Goal: Navigation & Orientation: Understand site structure

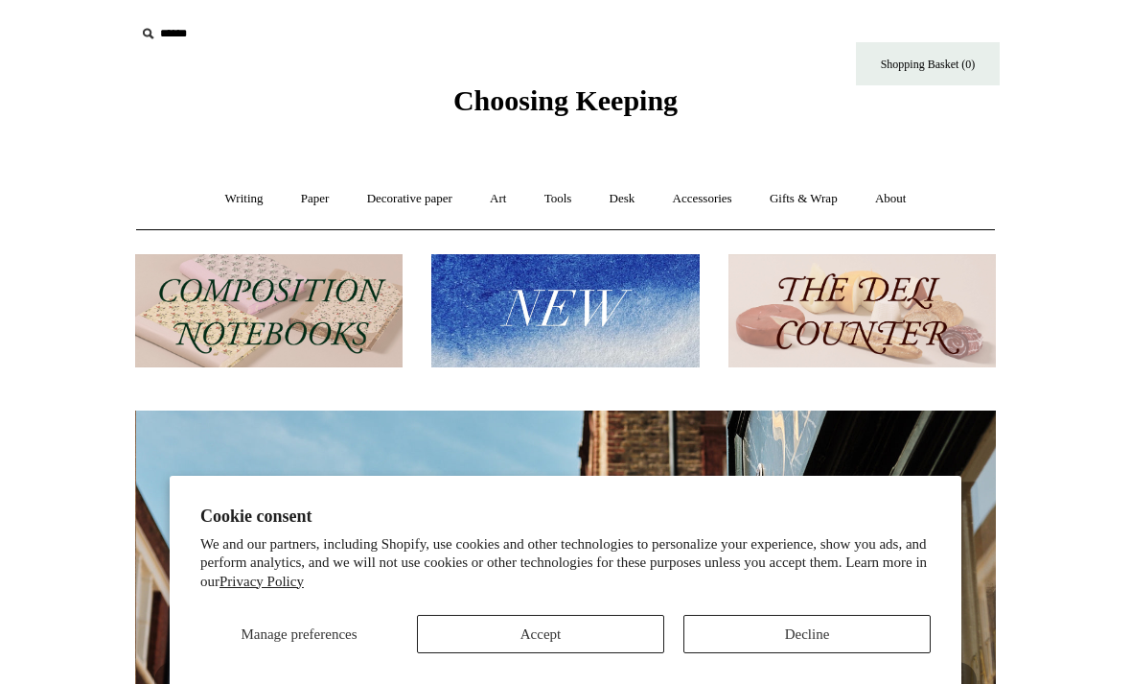
scroll to position [0, 861]
click at [608, 627] on button "Accept" at bounding box center [540, 633] width 247 height 38
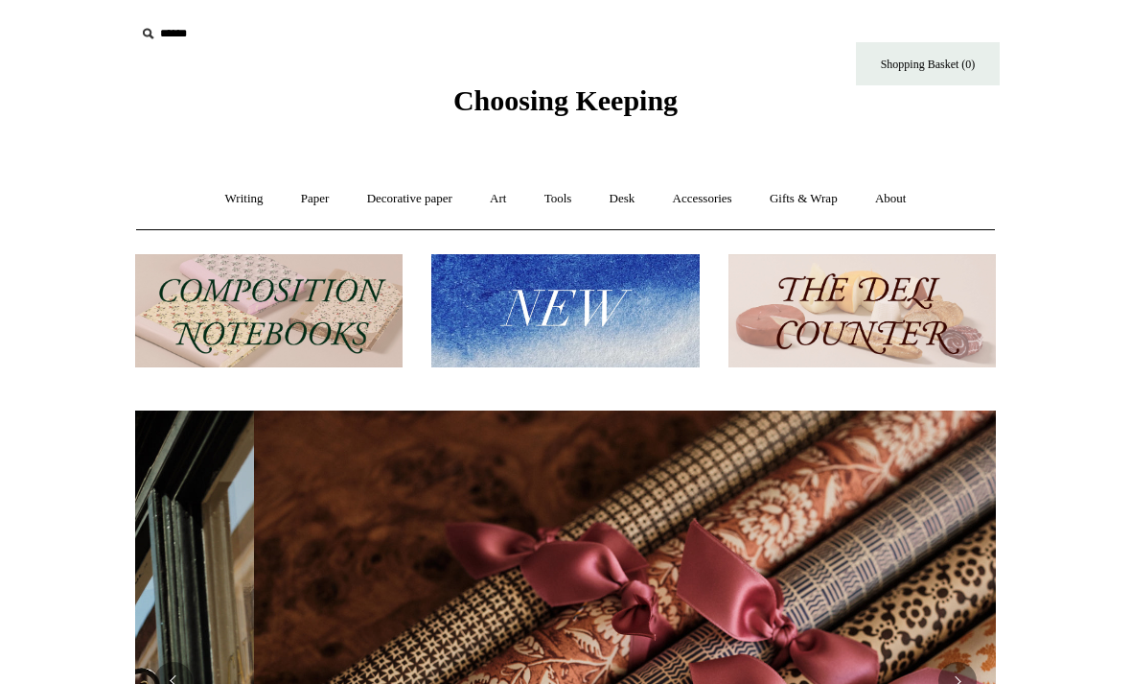
scroll to position [0, 1722]
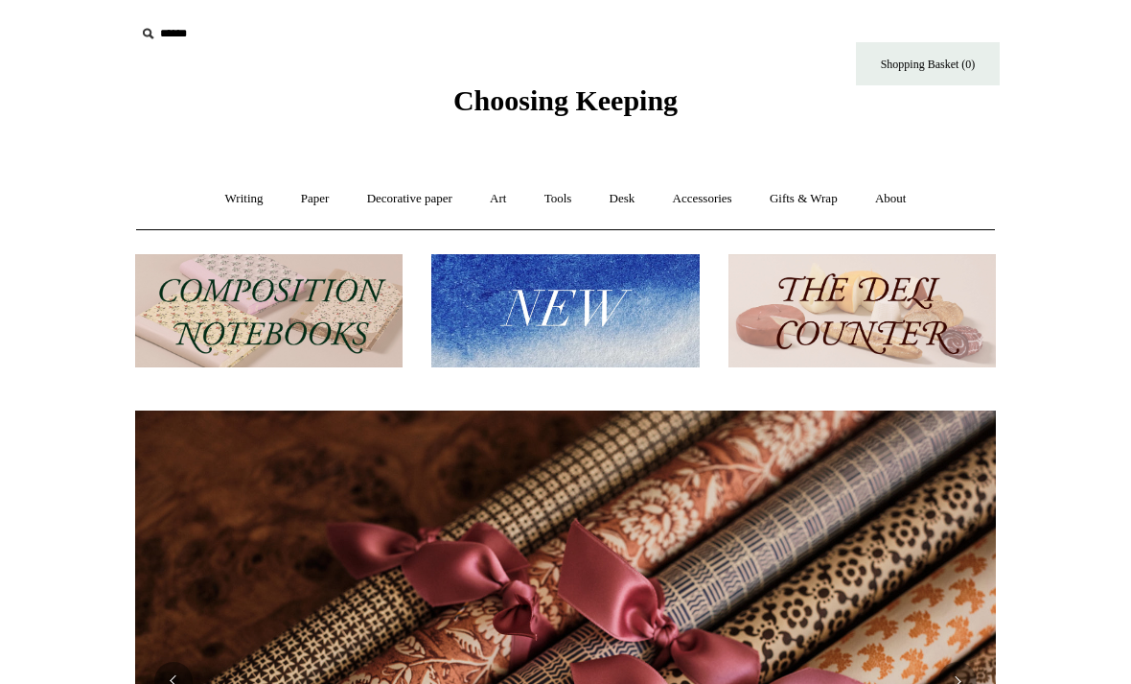
click at [590, 313] on img at bounding box center [564, 311] width 267 height 114
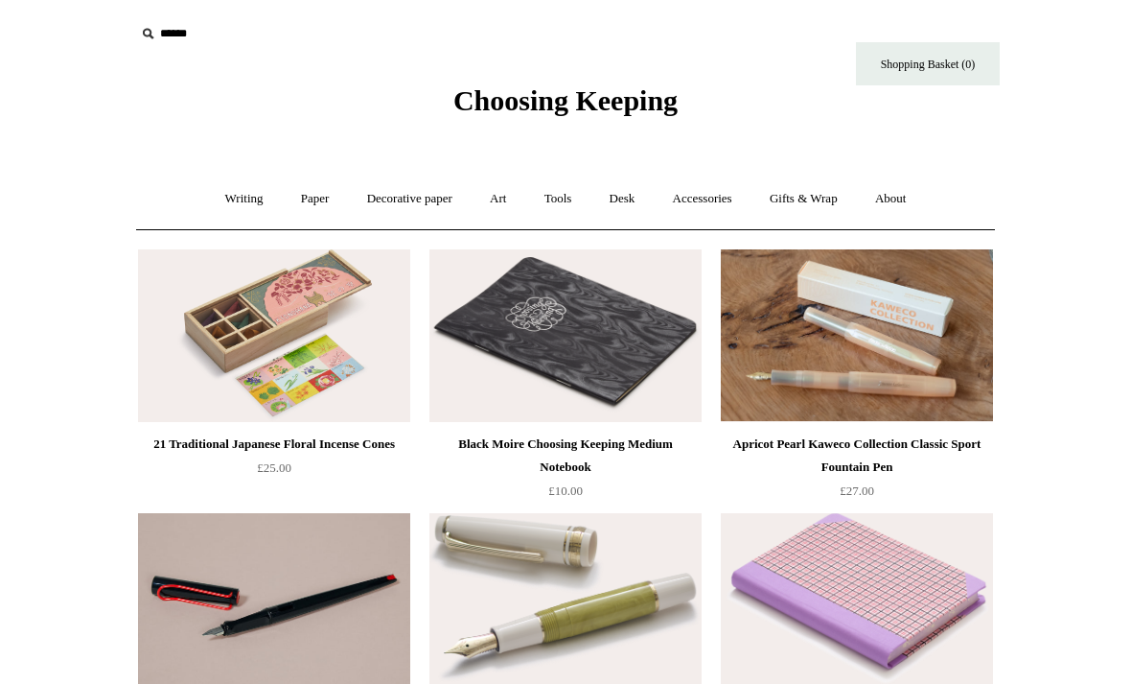
click at [728, 205] on link "Accessories +" at bounding box center [703, 199] width 94 height 51
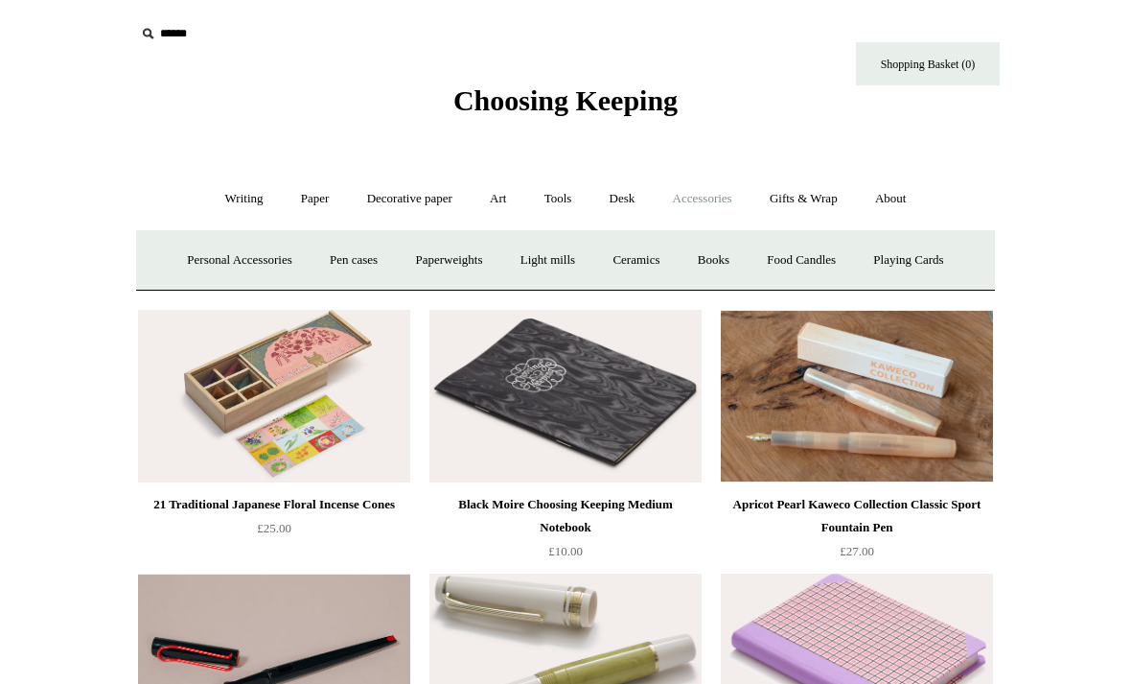
click at [729, 267] on link "Books" at bounding box center [714, 260] width 66 height 51
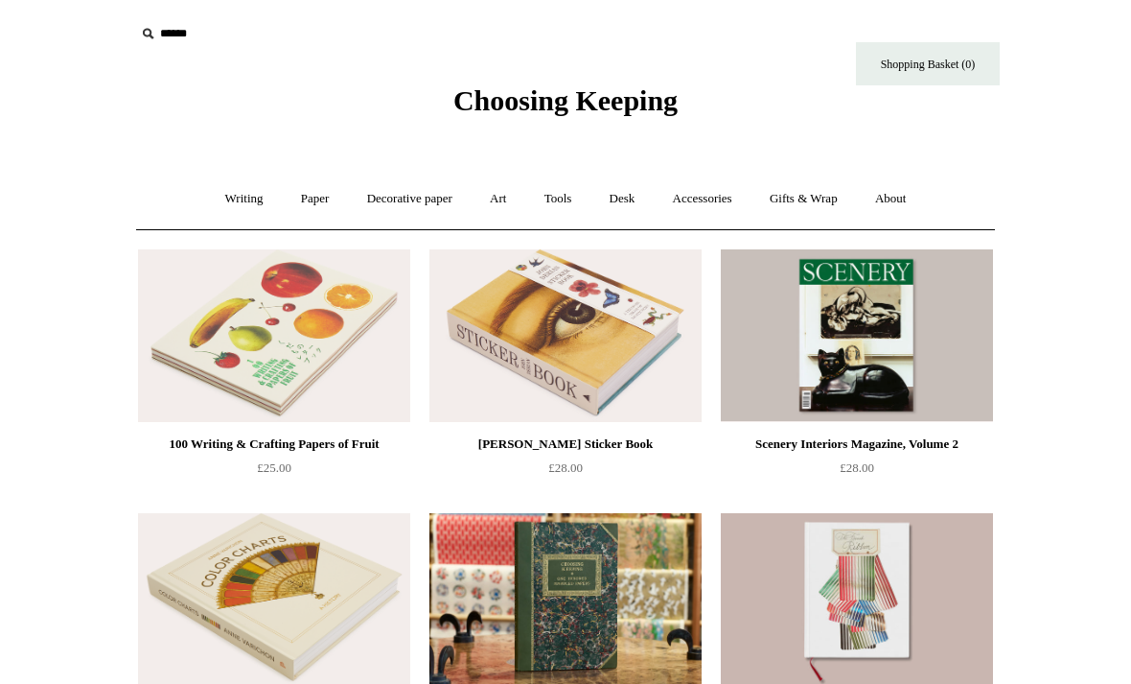
click at [517, 200] on link "Art +" at bounding box center [498, 199] width 51 height 51
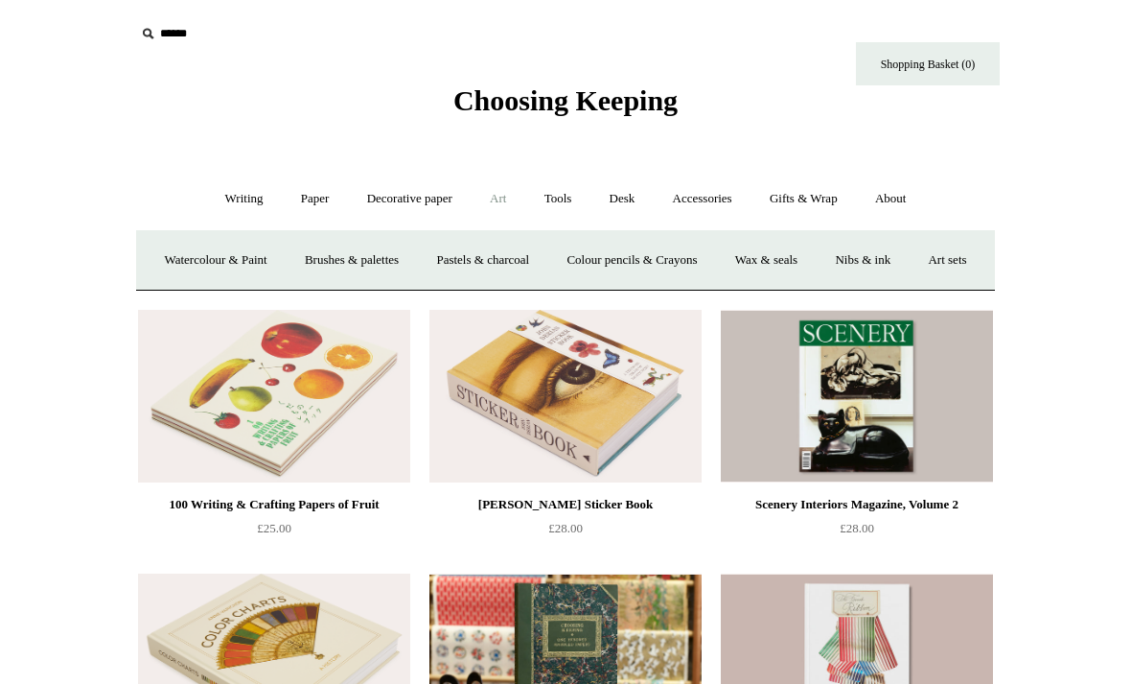
click at [309, 200] on link "Paper +" at bounding box center [315, 199] width 63 height 51
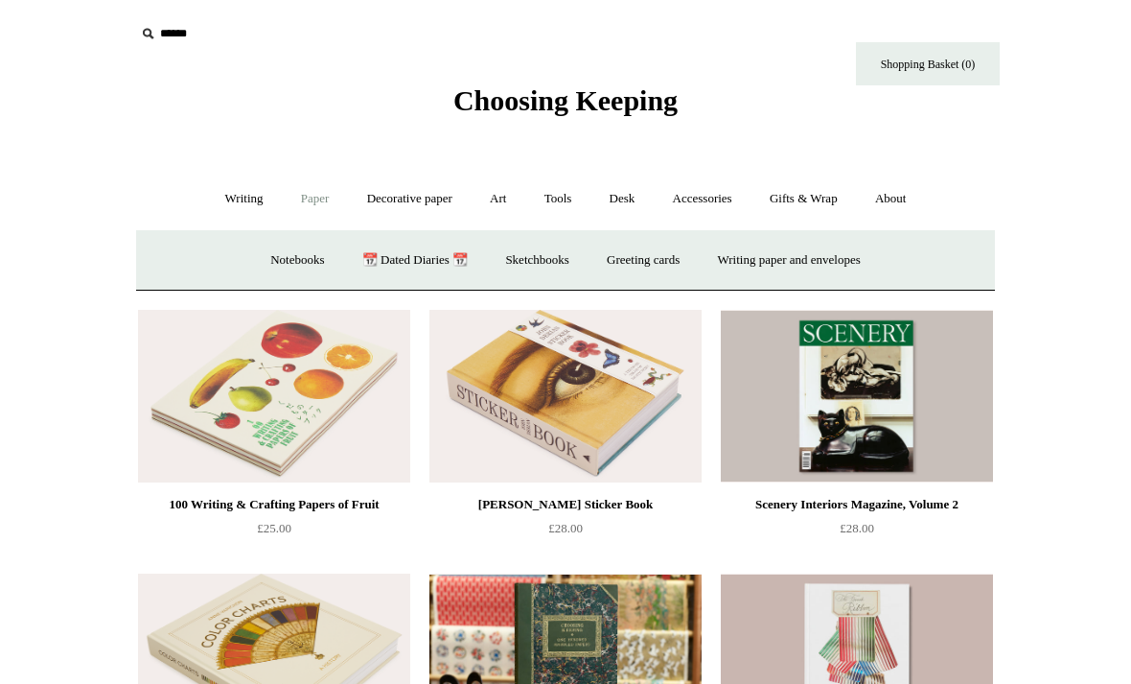
click at [536, 115] on span "Choosing Keeping" at bounding box center [565, 100] width 224 height 32
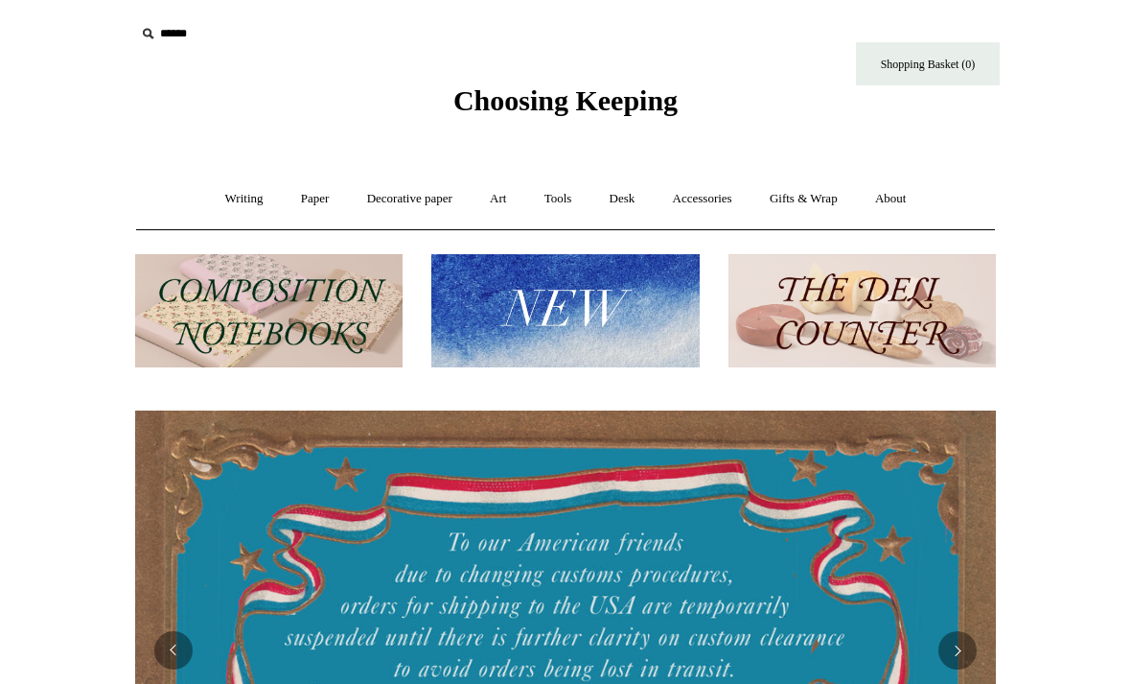
click at [631, 203] on link "Desk +" at bounding box center [622, 199] width 60 height 51
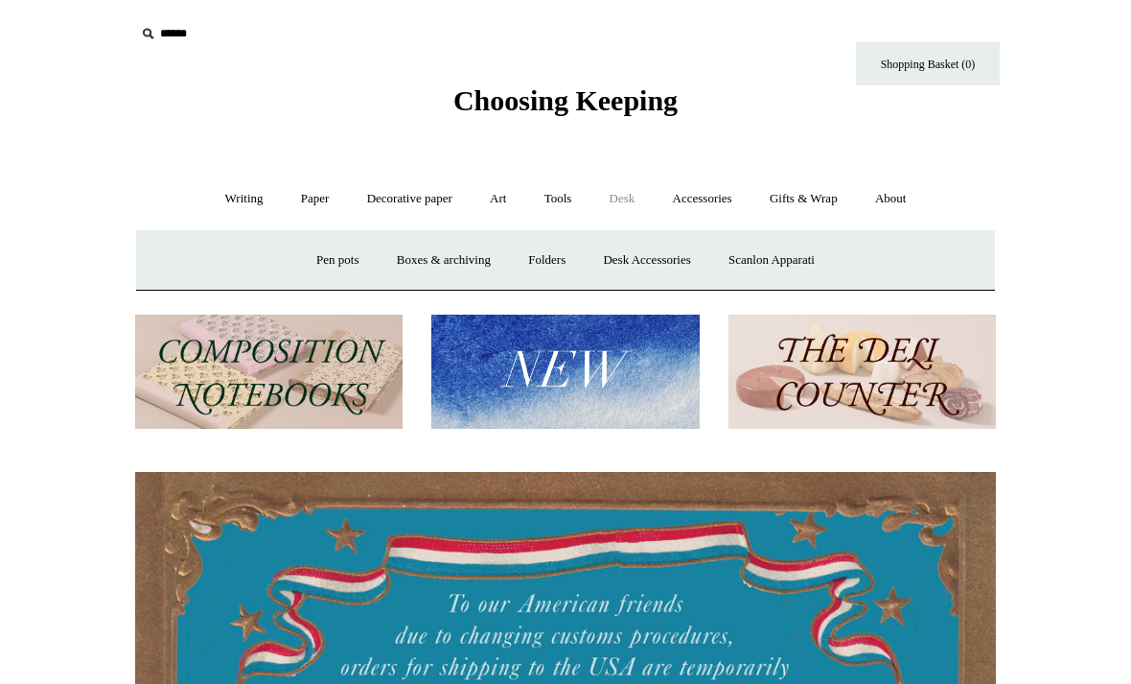
click at [418, 254] on link "Boxes & archiving" at bounding box center [444, 260] width 128 height 51
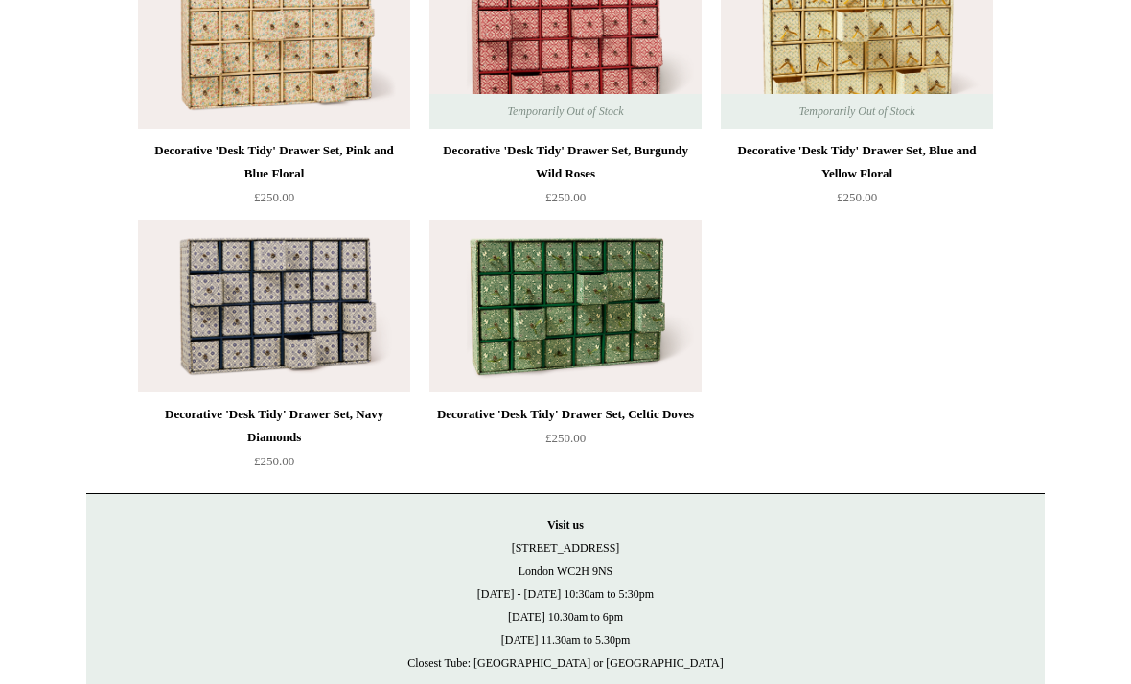
scroll to position [2932, 0]
